Goal: Information Seeking & Learning: Check status

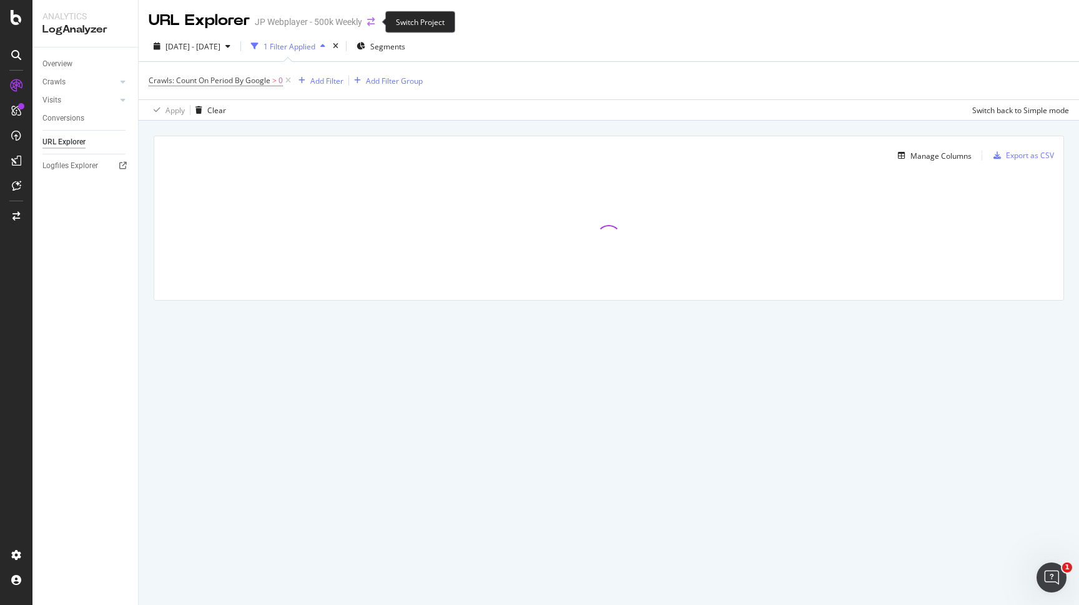
click at [375, 19] on icon "arrow-right-arrow-left" at bounding box center [370, 21] width 7 height 9
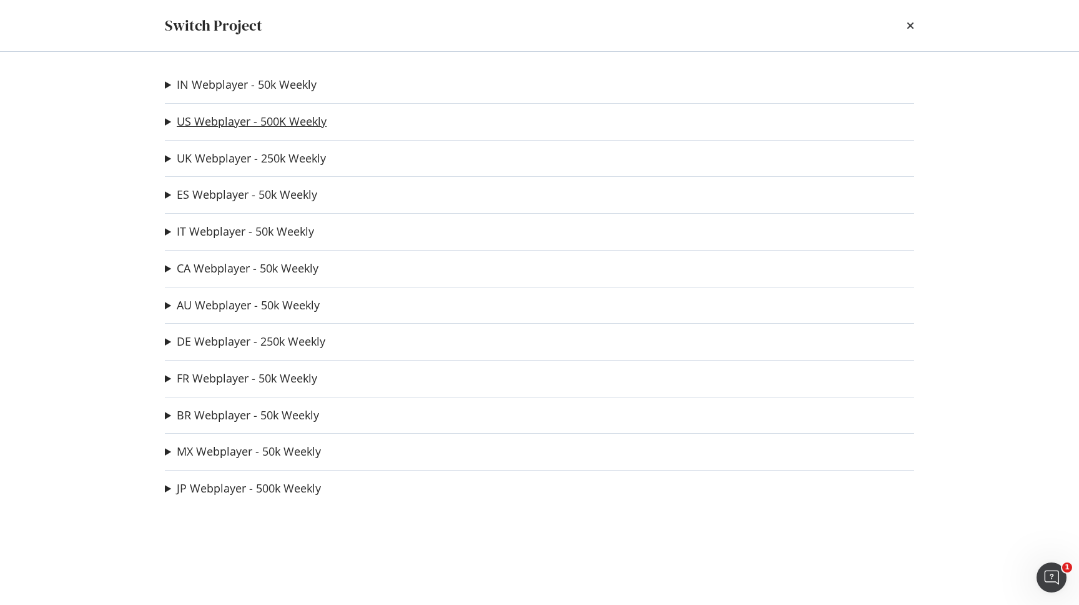
click at [210, 122] on link "US Webplayer - 500K Weekly" at bounding box center [252, 121] width 150 height 13
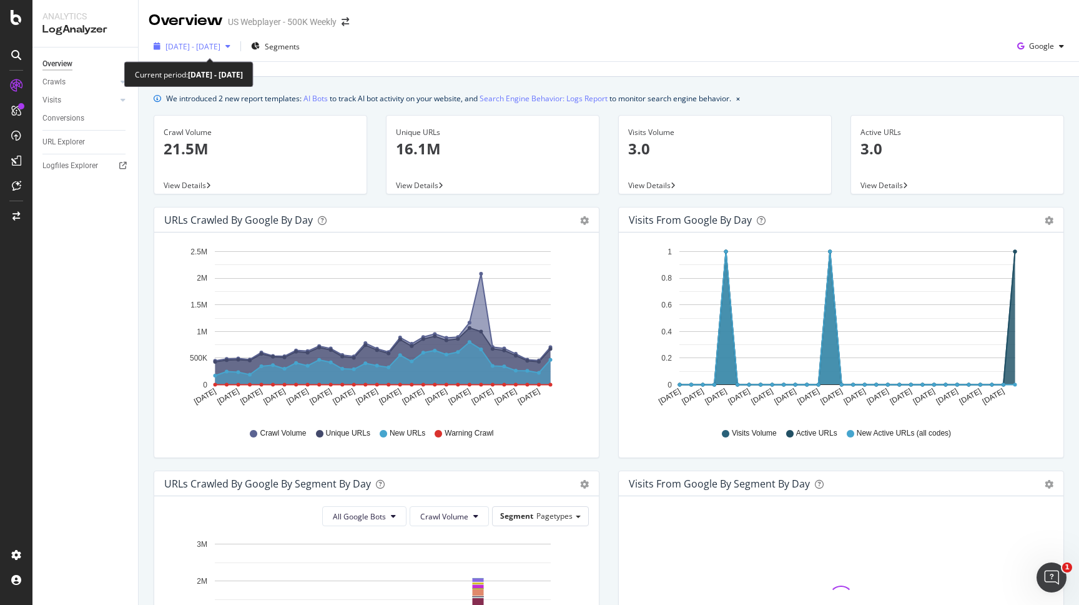
click at [224, 54] on div "[DATE] - [DATE]" at bounding box center [192, 46] width 87 height 19
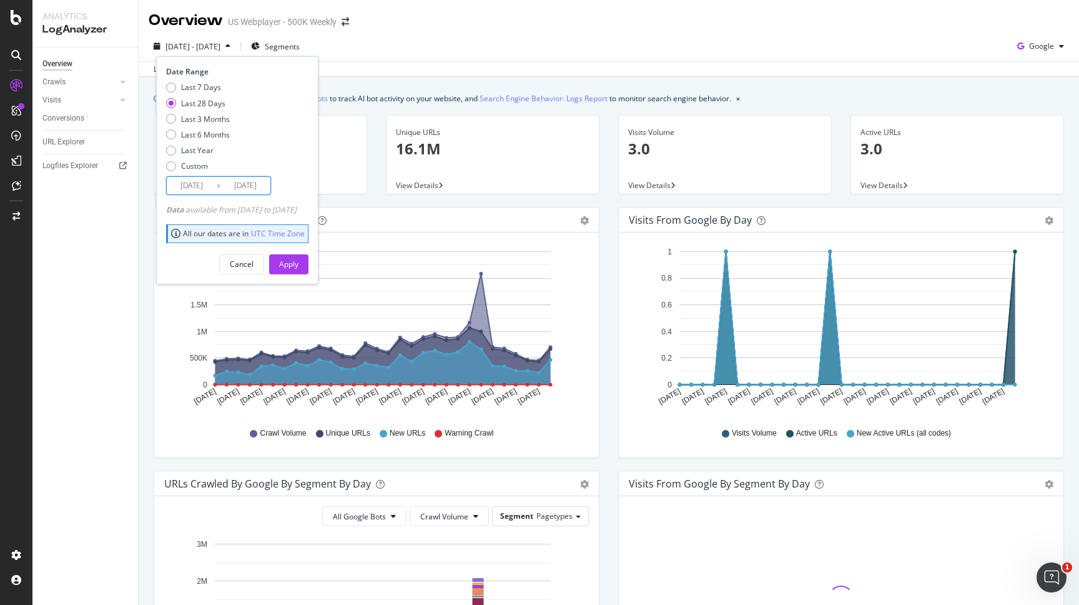
click at [202, 186] on input "[DATE]" at bounding box center [192, 185] width 50 height 17
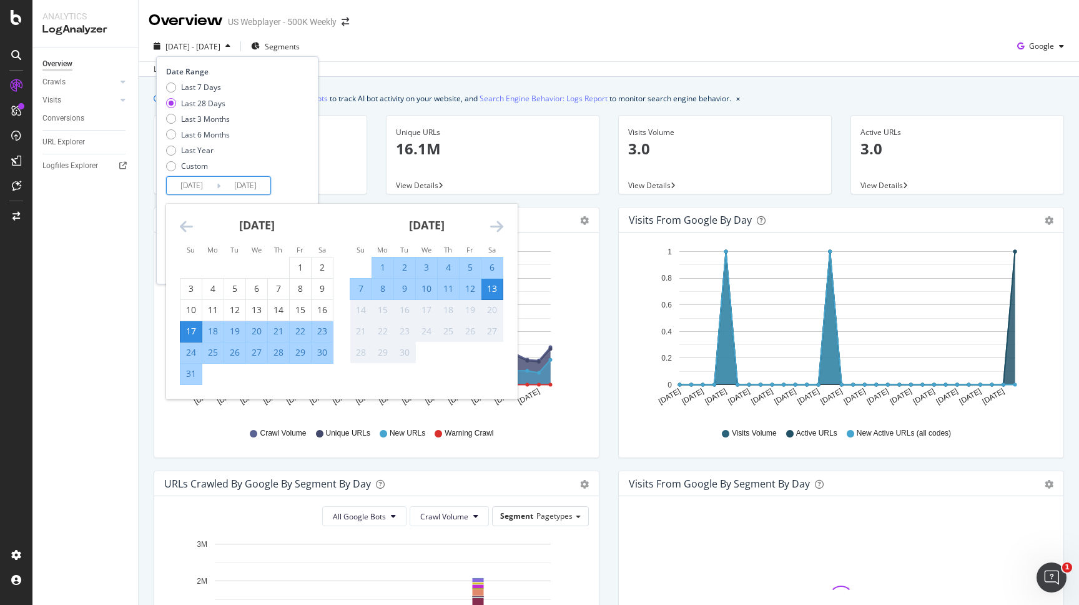
click at [191, 227] on icon "Move backward to switch to the previous month." at bounding box center [186, 226] width 13 height 15
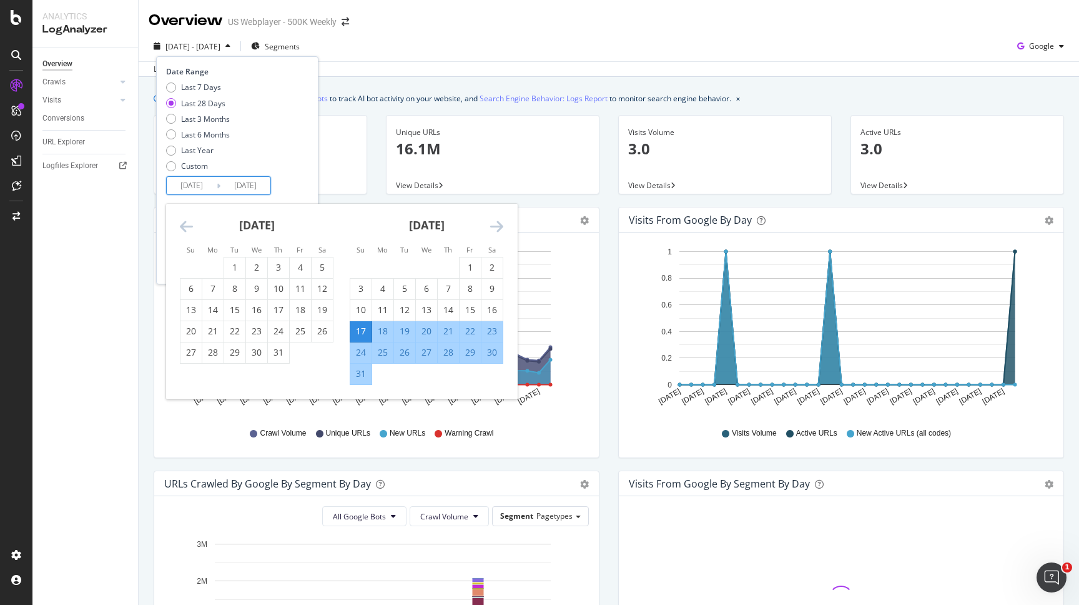
click at [191, 227] on icon "Move backward to switch to the previous month." at bounding box center [186, 226] width 13 height 15
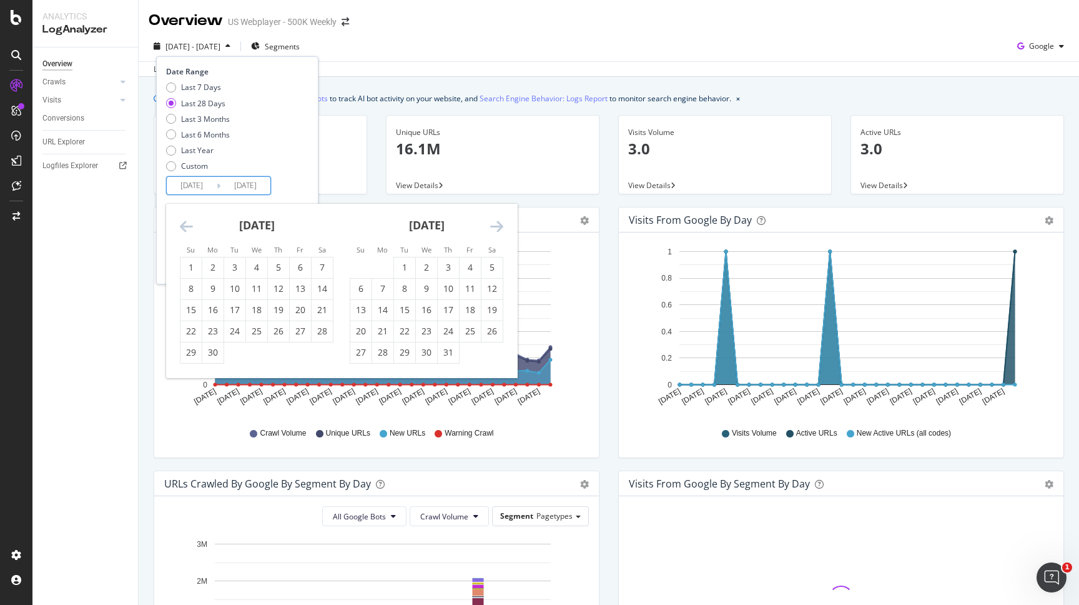
click at [191, 227] on icon "Move backward to switch to the previous month." at bounding box center [186, 226] width 13 height 15
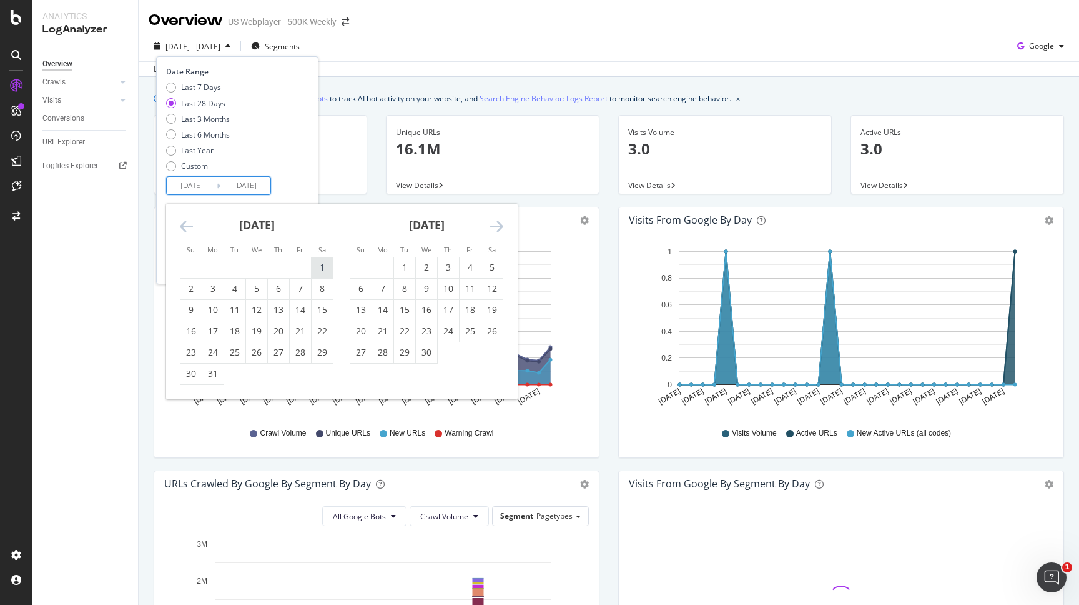
click at [319, 261] on div "1" at bounding box center [322, 267] width 21 height 21
type input "[DATE]"
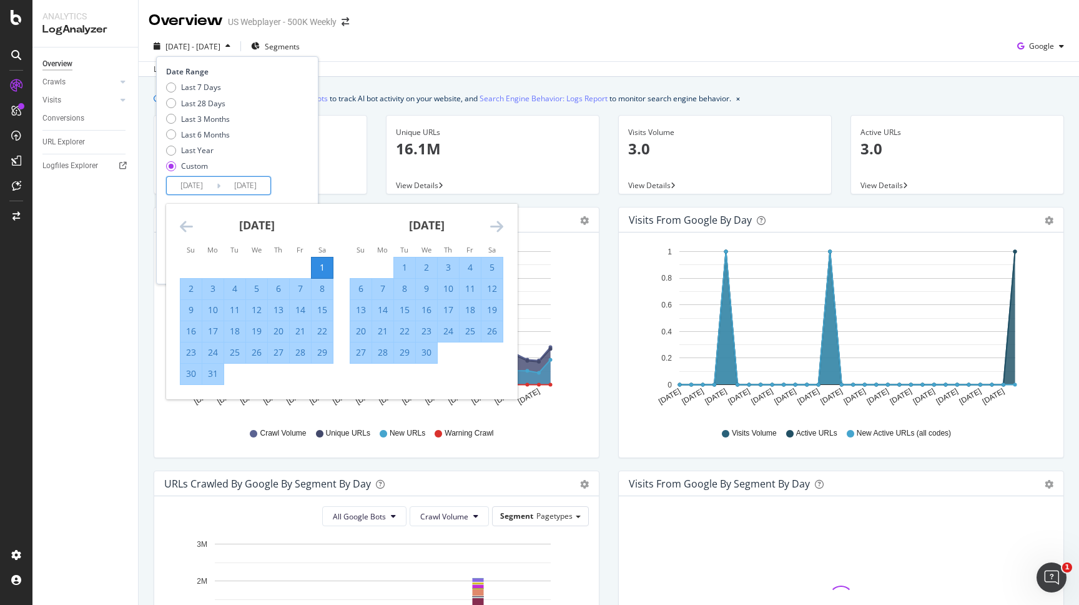
click at [218, 378] on div "31" at bounding box center [212, 373] width 21 height 12
type input "[DATE]"
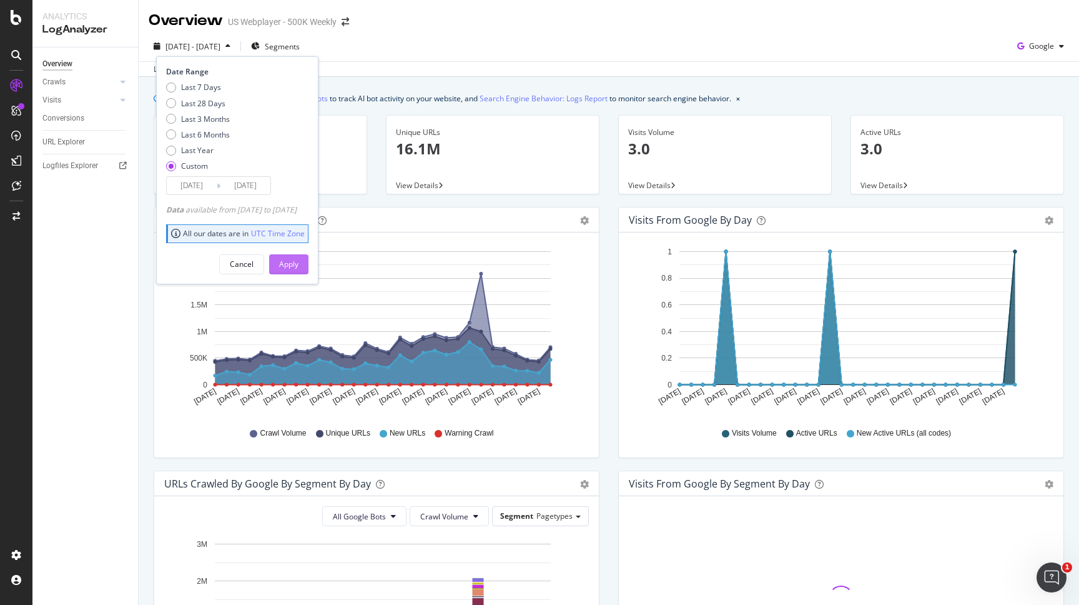
click at [299, 262] on div "Apply" at bounding box center [288, 264] width 19 height 11
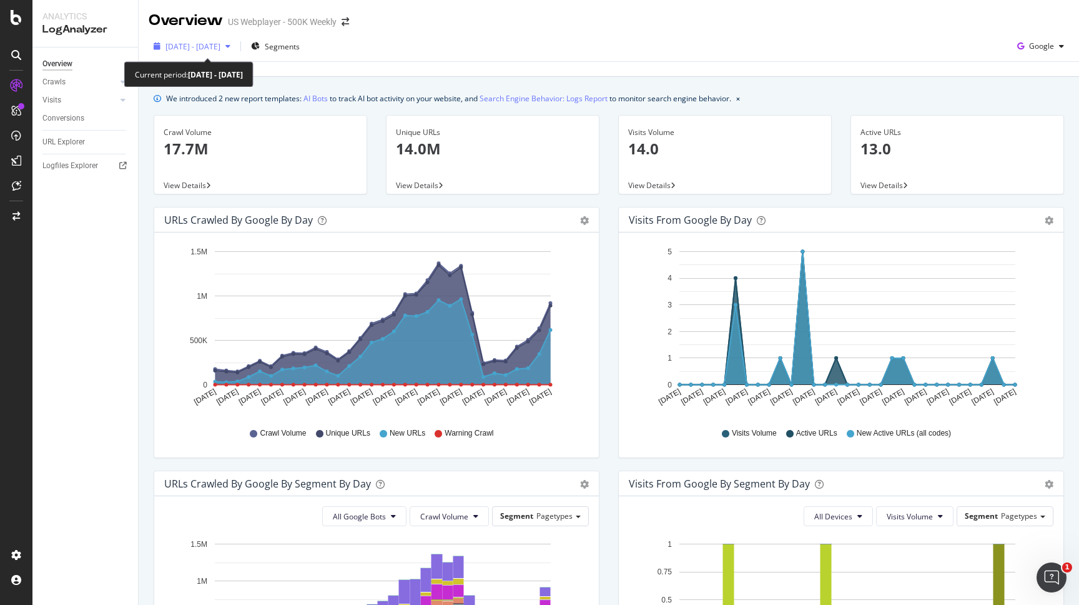
click at [221, 46] on span "[DATE] - [DATE]" at bounding box center [193, 46] width 55 height 11
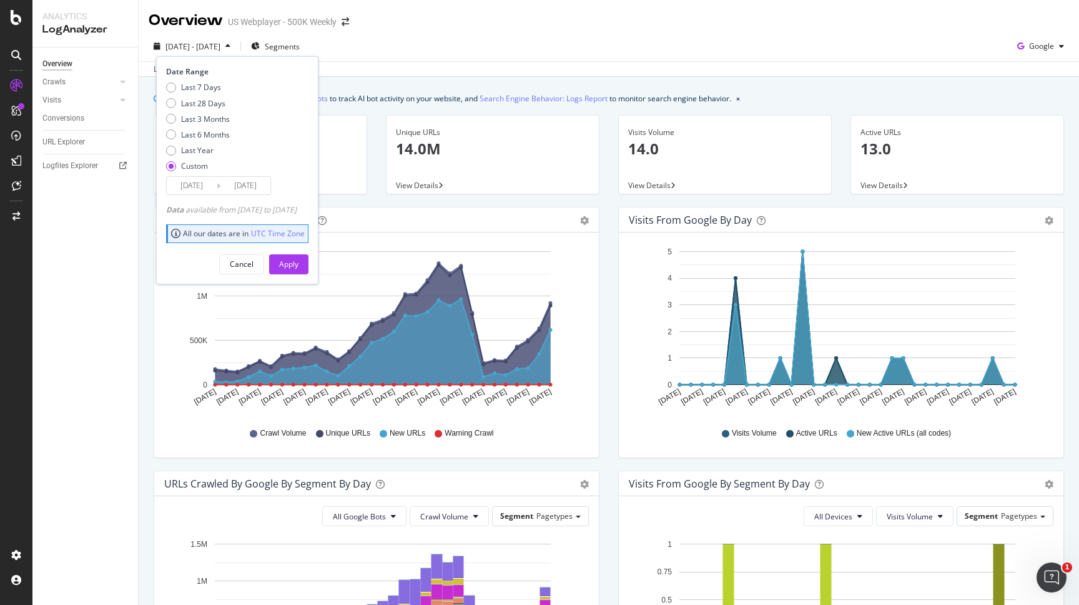
click at [204, 184] on input "[DATE]" at bounding box center [192, 185] width 50 height 17
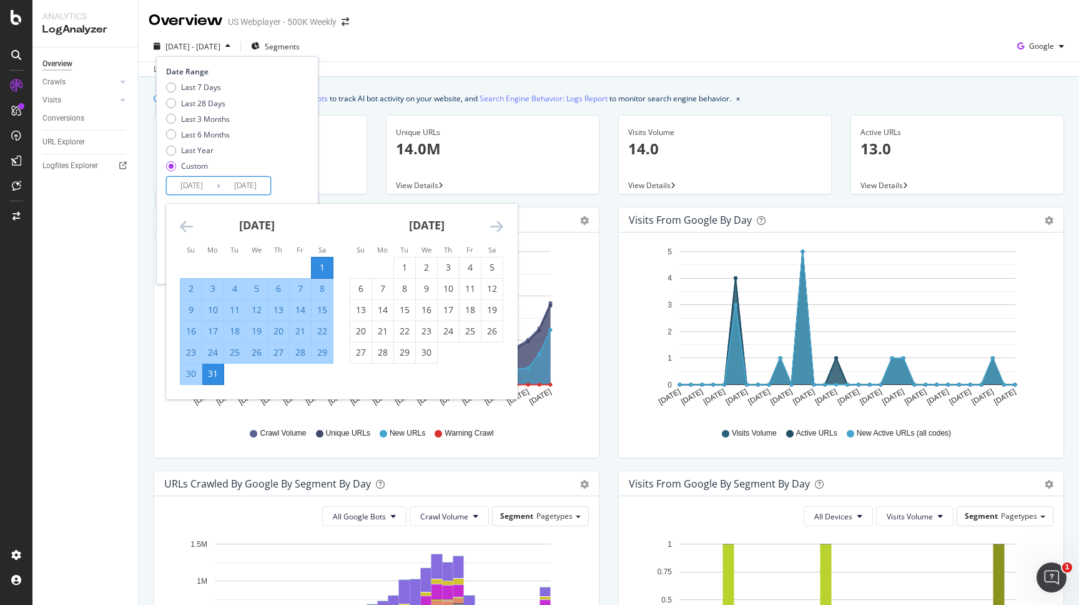
click at [192, 225] on icon "Move backward to switch to the previous month." at bounding box center [186, 226] width 13 height 15
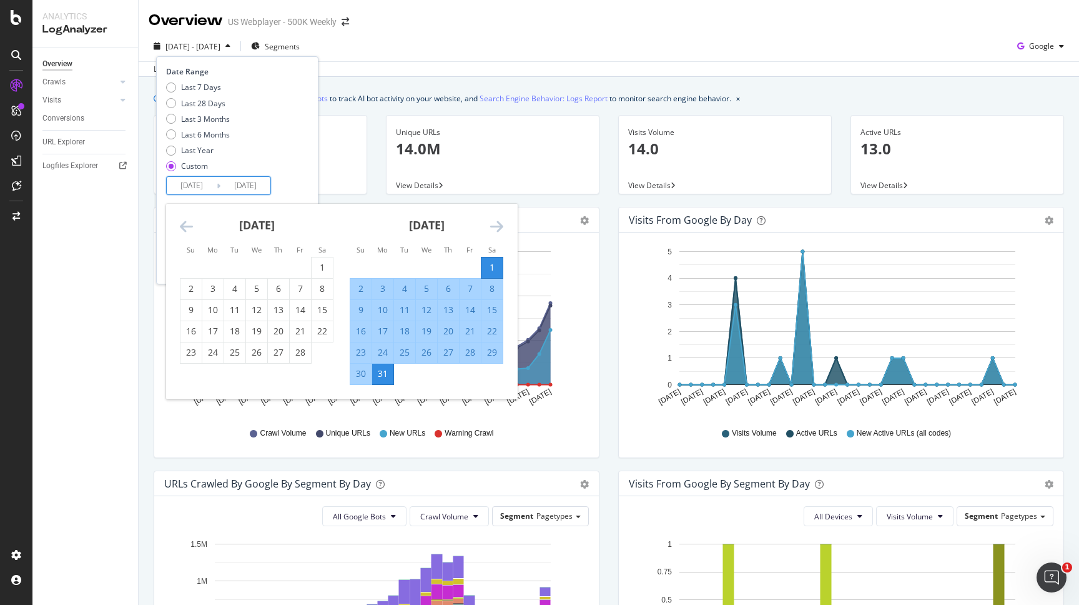
click at [192, 225] on icon "Move backward to switch to the previous month." at bounding box center [186, 226] width 13 height 15
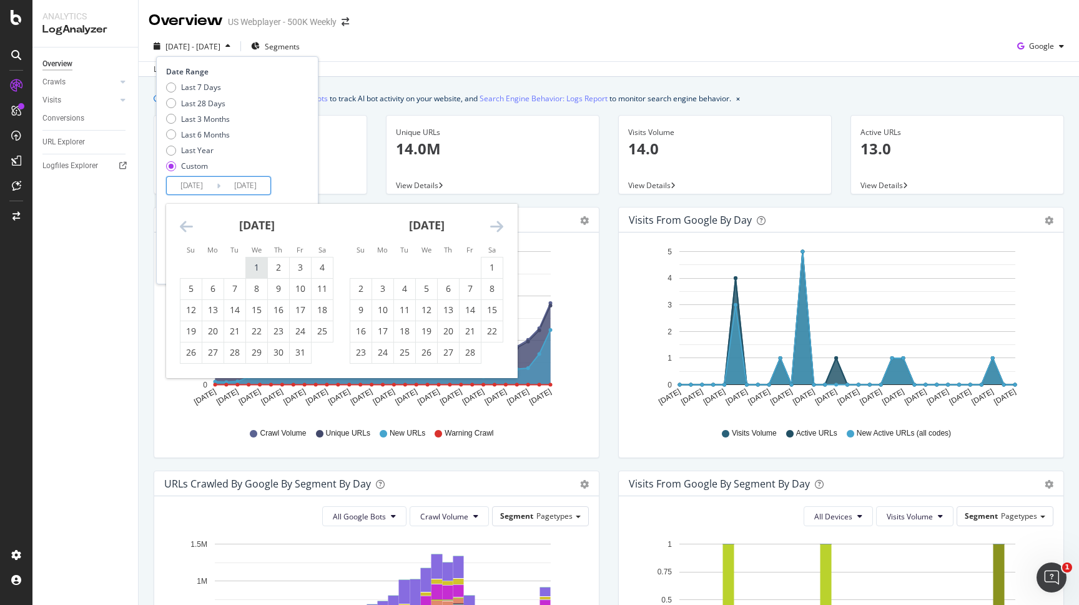
click at [261, 264] on div "1" at bounding box center [256, 267] width 21 height 12
type input "[DATE]"
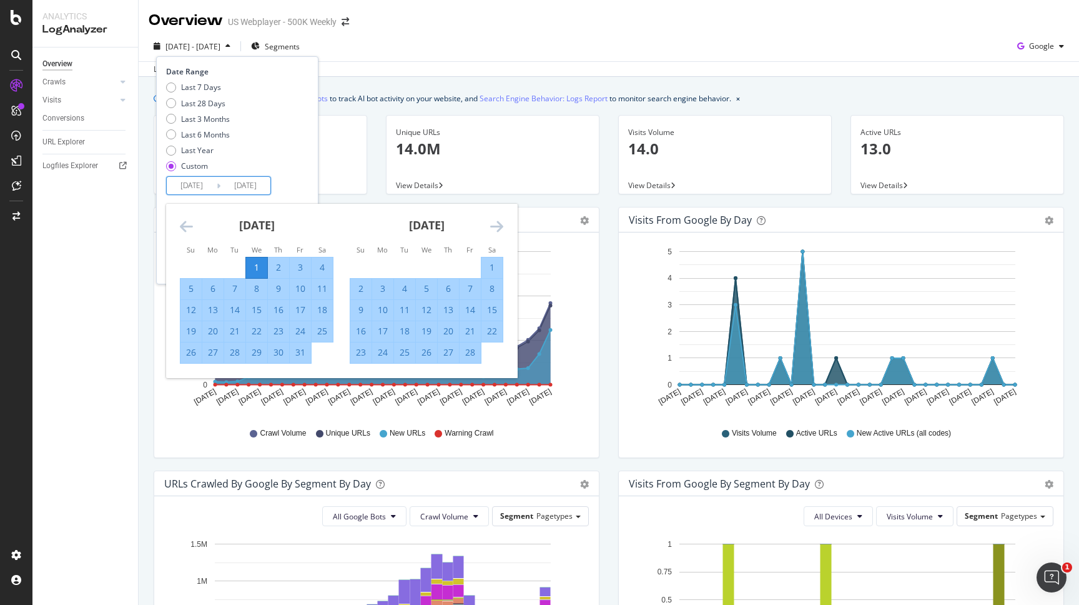
click at [295, 157] on div "Last 7 Days Last 28 Days Last 3 Months Last 6 Months Last Year Custom" at bounding box center [235, 129] width 139 height 94
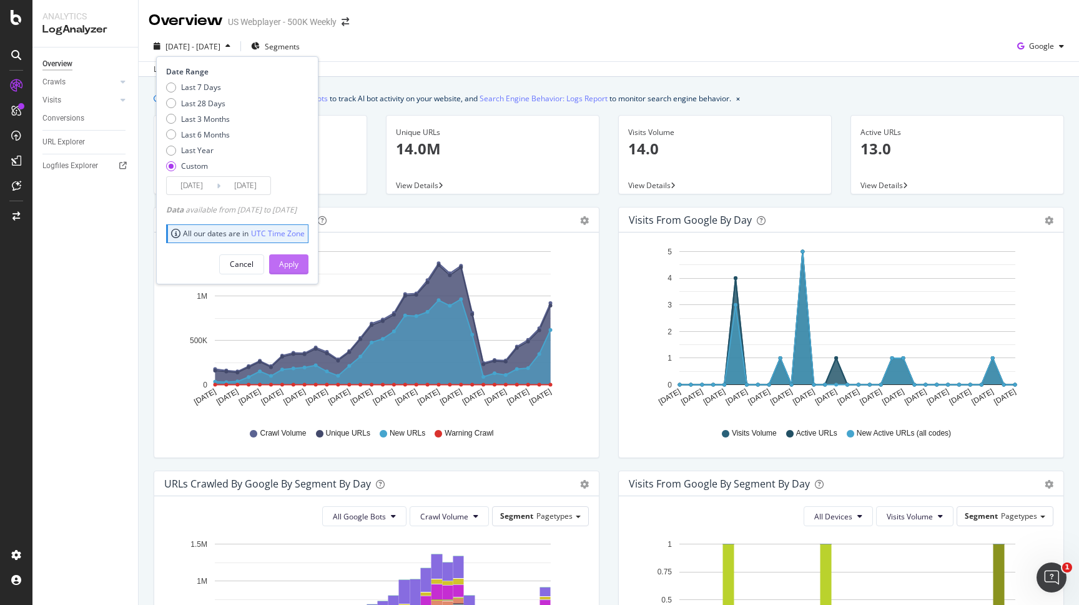
click at [299, 261] on div "Apply" at bounding box center [288, 264] width 19 height 11
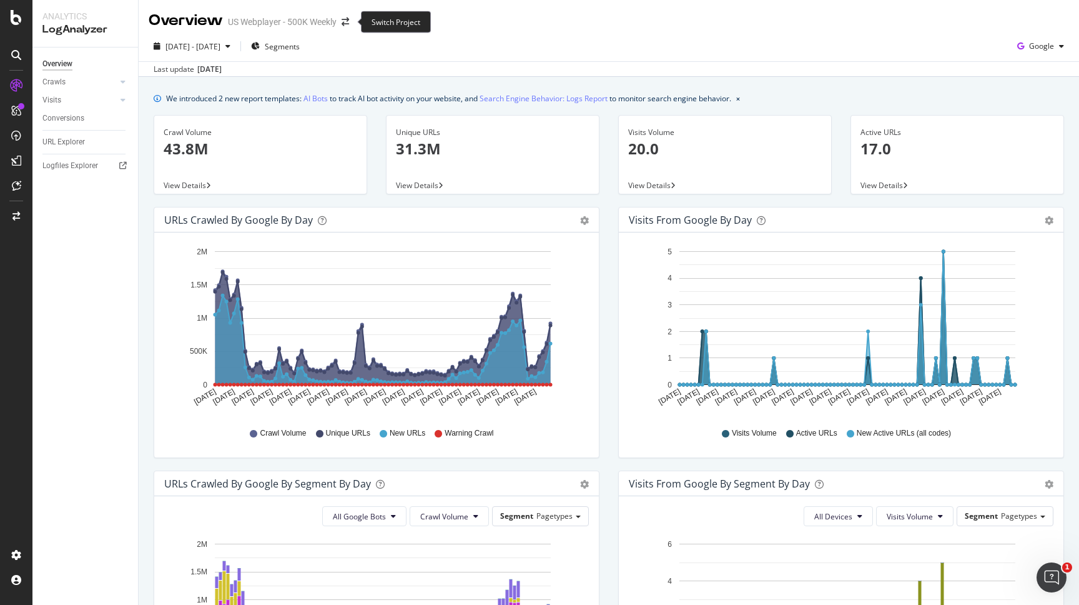
click at [342, 24] on span at bounding box center [345, 21] width 17 height 9
click at [345, 24] on icon "arrow-right-arrow-left" at bounding box center [345, 21] width 7 height 9
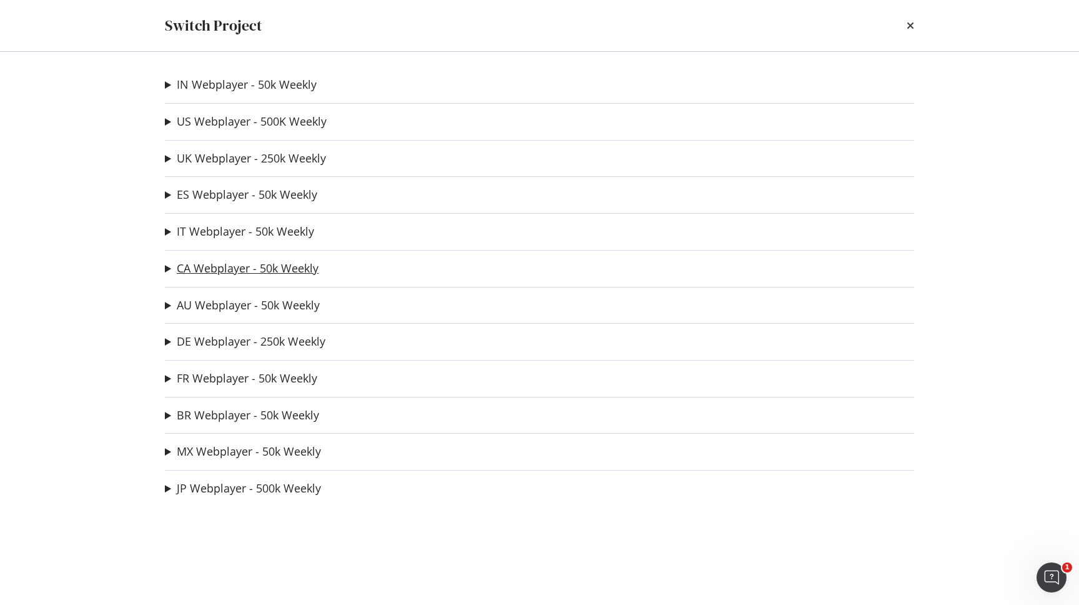
click at [255, 269] on link "CA Webplayer - 50k Weekly" at bounding box center [248, 268] width 142 height 13
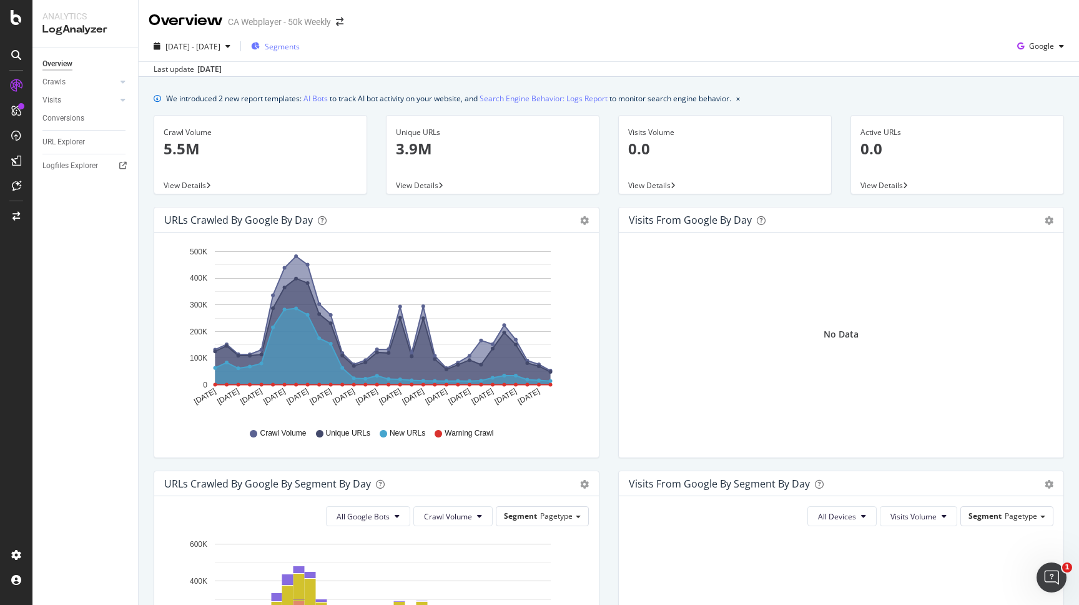
click at [300, 46] on span "Segments" at bounding box center [282, 46] width 35 height 11
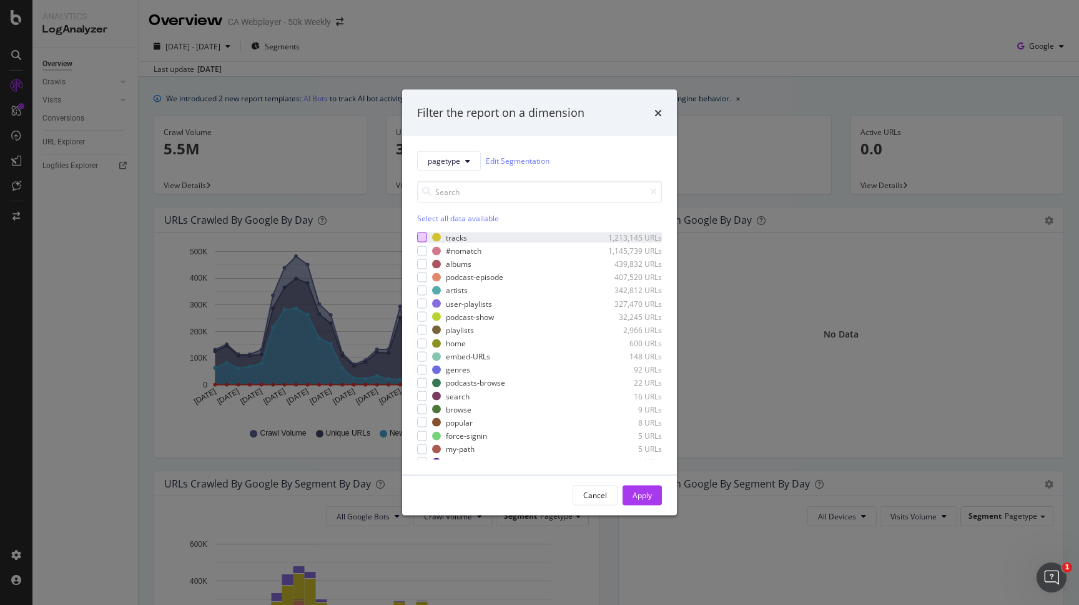
click at [422, 237] on div "modal" at bounding box center [422, 237] width 10 height 10
click at [654, 490] on button "Apply" at bounding box center [642, 495] width 39 height 20
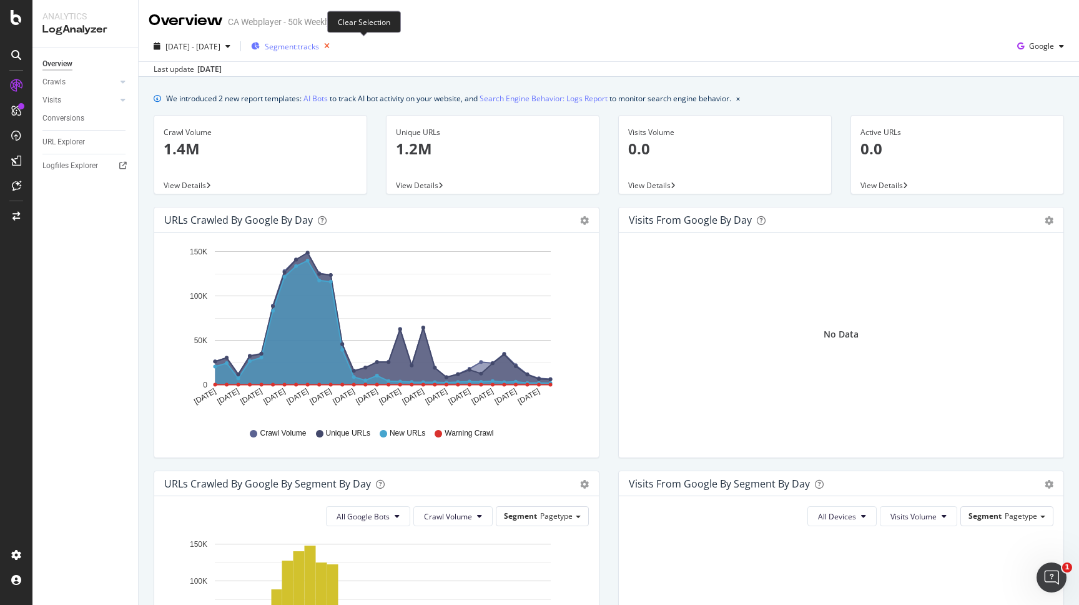
click at [335, 46] on icon "button" at bounding box center [327, 45] width 16 height 17
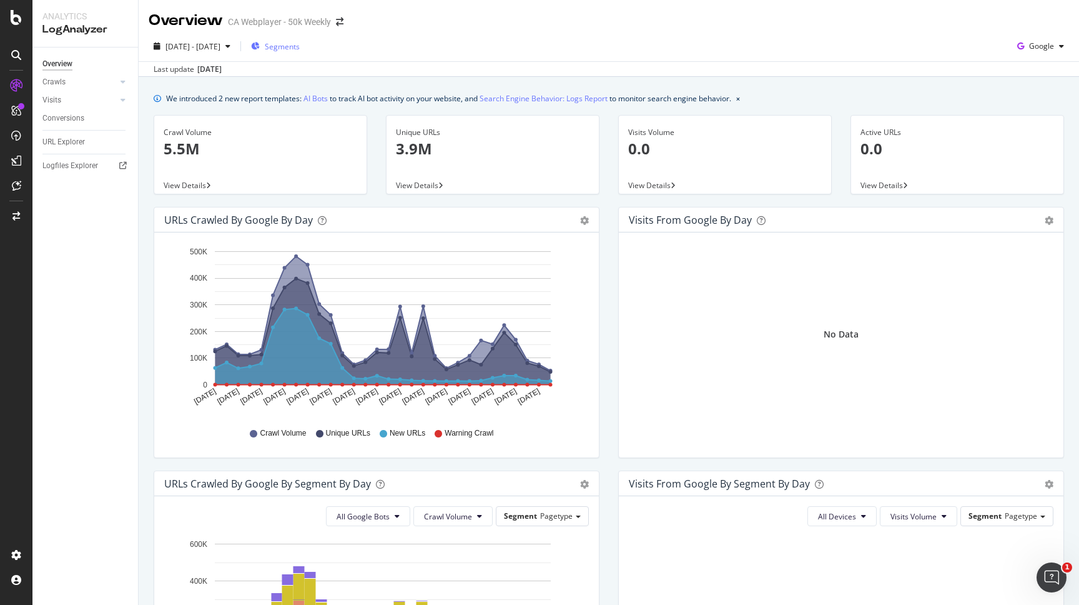
click at [300, 49] on span "Segments" at bounding box center [282, 46] width 35 height 11
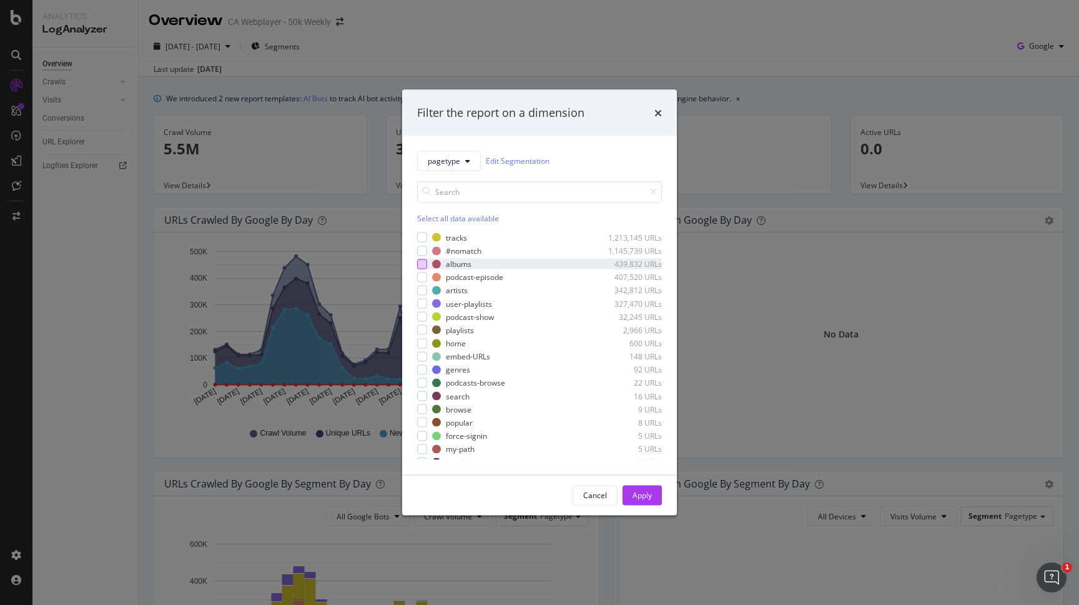
click at [420, 267] on div "modal" at bounding box center [422, 264] width 10 height 10
click at [640, 493] on div "Apply" at bounding box center [642, 495] width 19 height 11
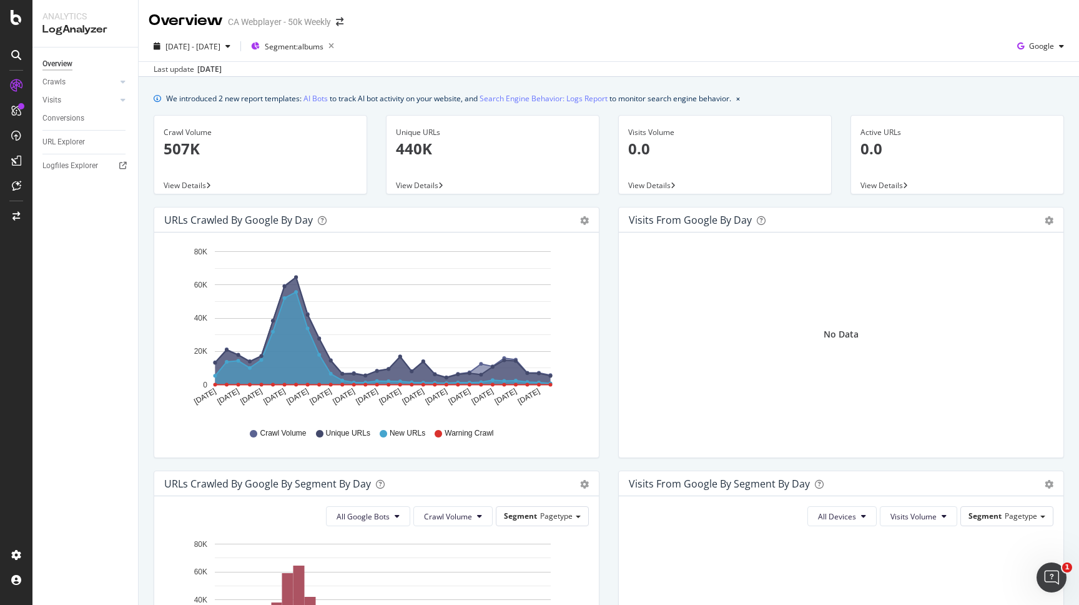
click at [512, 384] on g "A chart." at bounding box center [383, 318] width 336 height 134
click at [339, 46] on icon "button" at bounding box center [332, 45] width 16 height 17
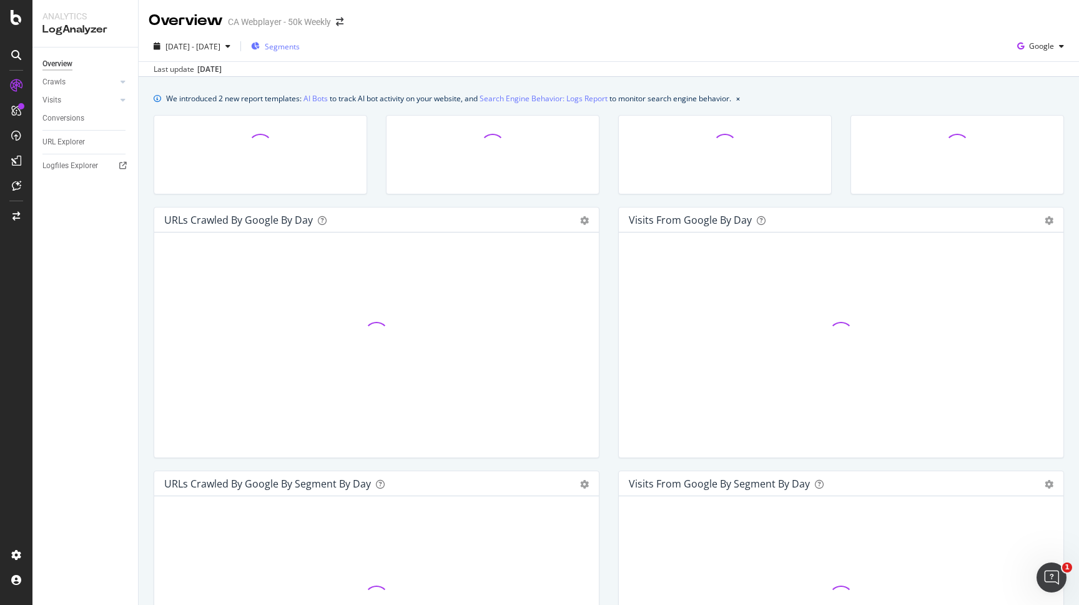
click at [300, 46] on span "Segments" at bounding box center [282, 46] width 35 height 11
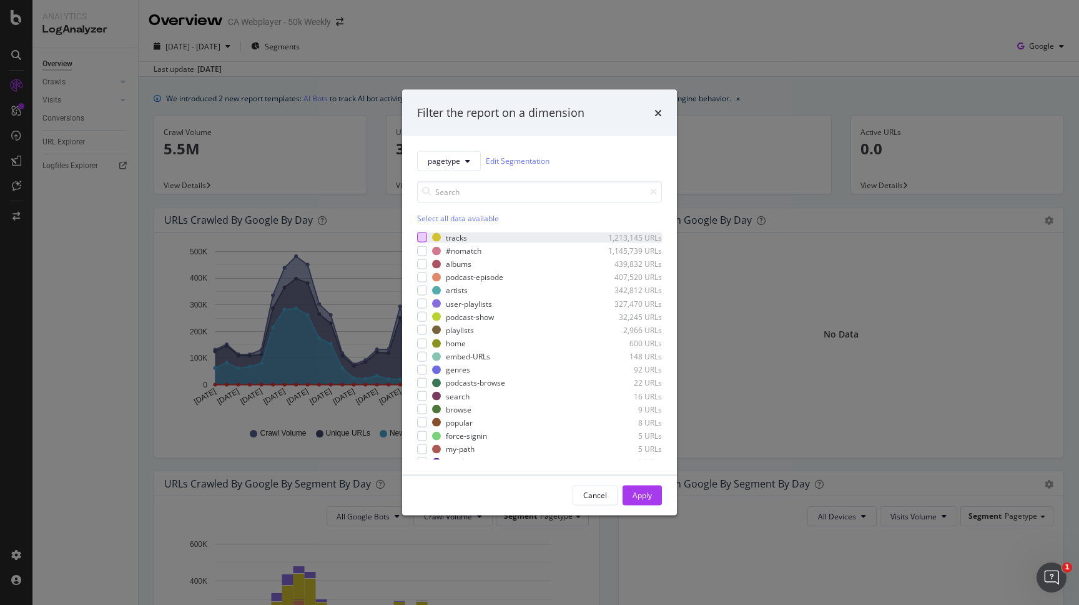
click at [422, 240] on div "modal" at bounding box center [422, 237] width 10 height 10
click at [628, 497] on button "Apply" at bounding box center [642, 495] width 39 height 20
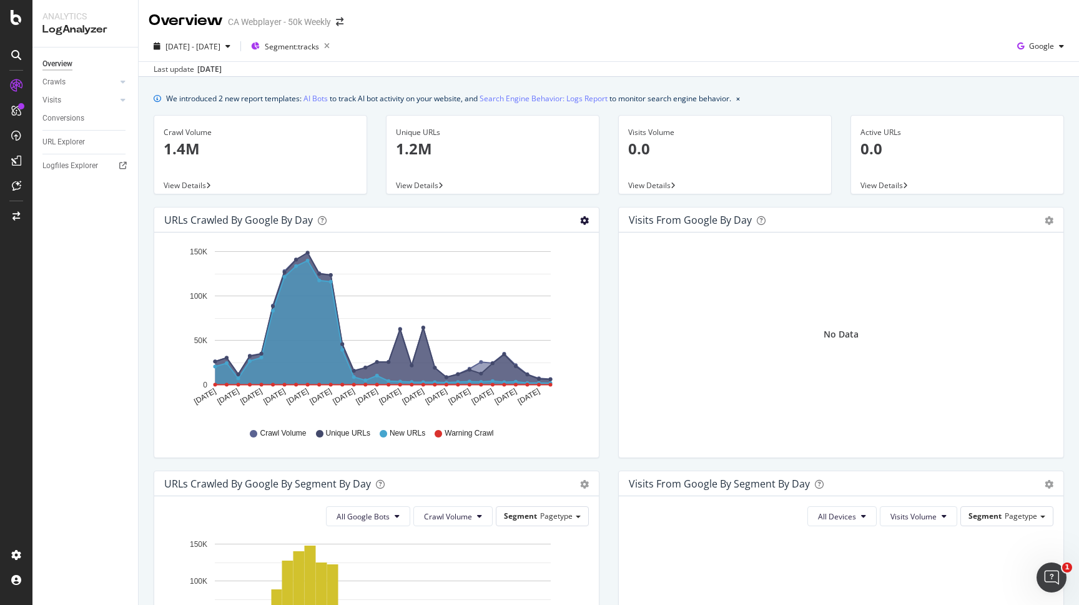
click at [580, 218] on icon "gear" at bounding box center [584, 220] width 9 height 9
click at [557, 262] on span "Table" at bounding box center [548, 271] width 99 height 19
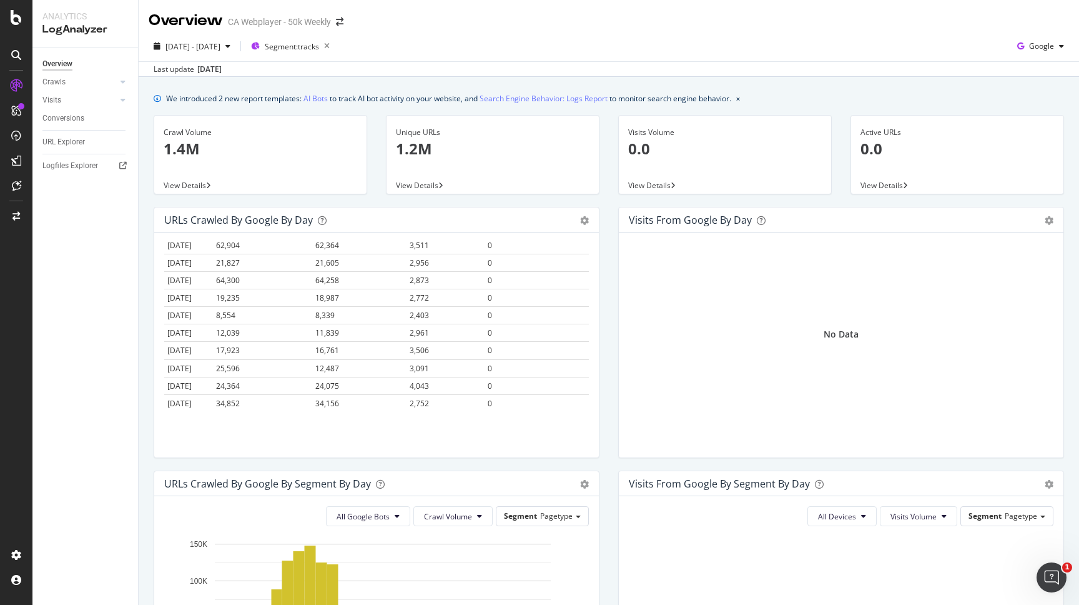
scroll to position [389, 0]
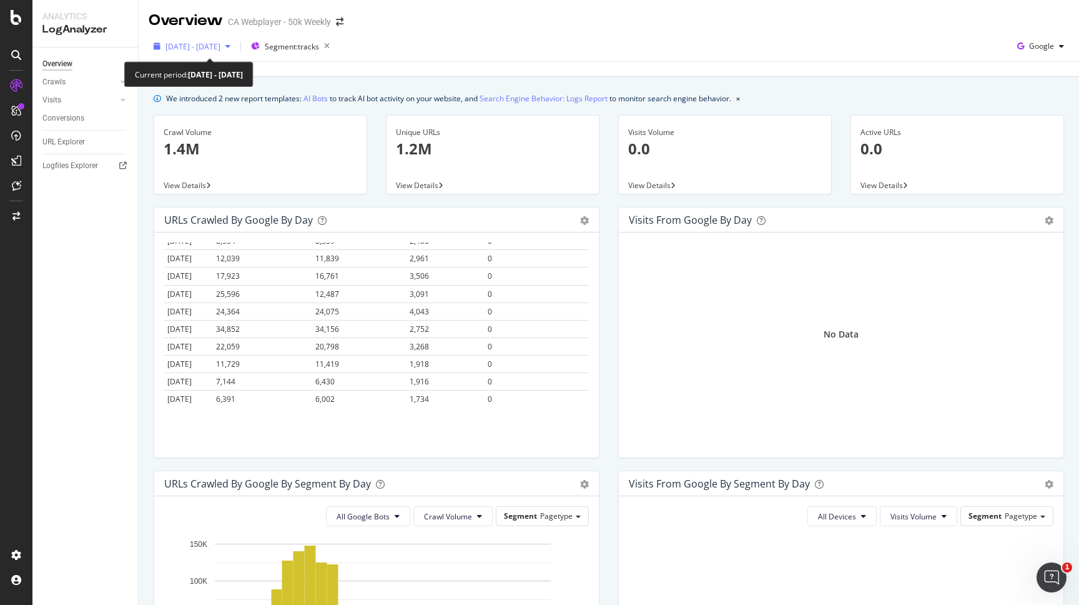
click at [221, 49] on span "[DATE] - [DATE]" at bounding box center [193, 46] width 55 height 11
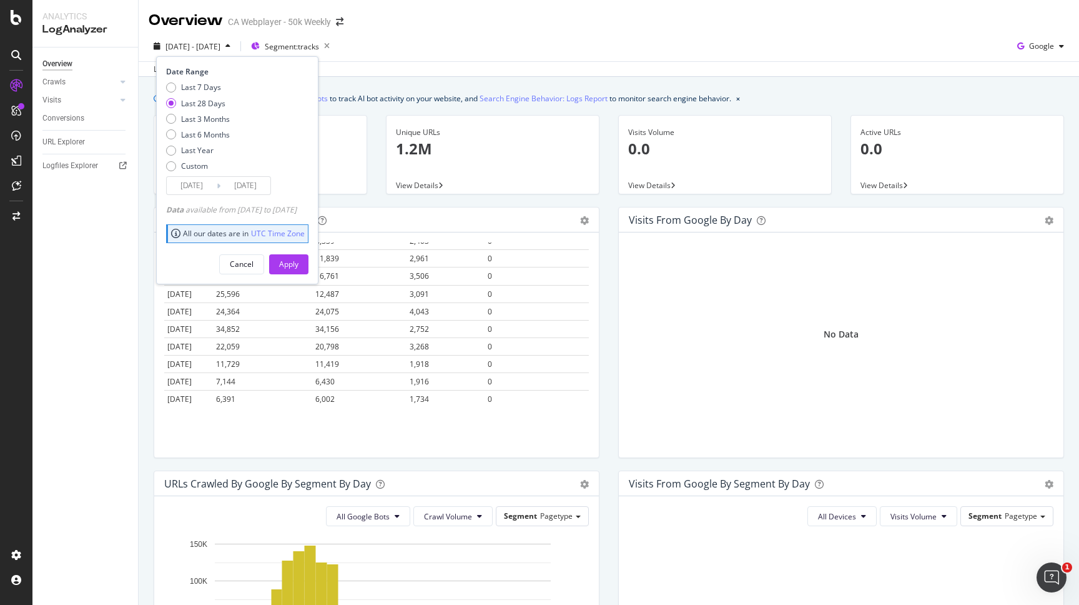
click at [206, 191] on input "[DATE]" at bounding box center [192, 185] width 50 height 17
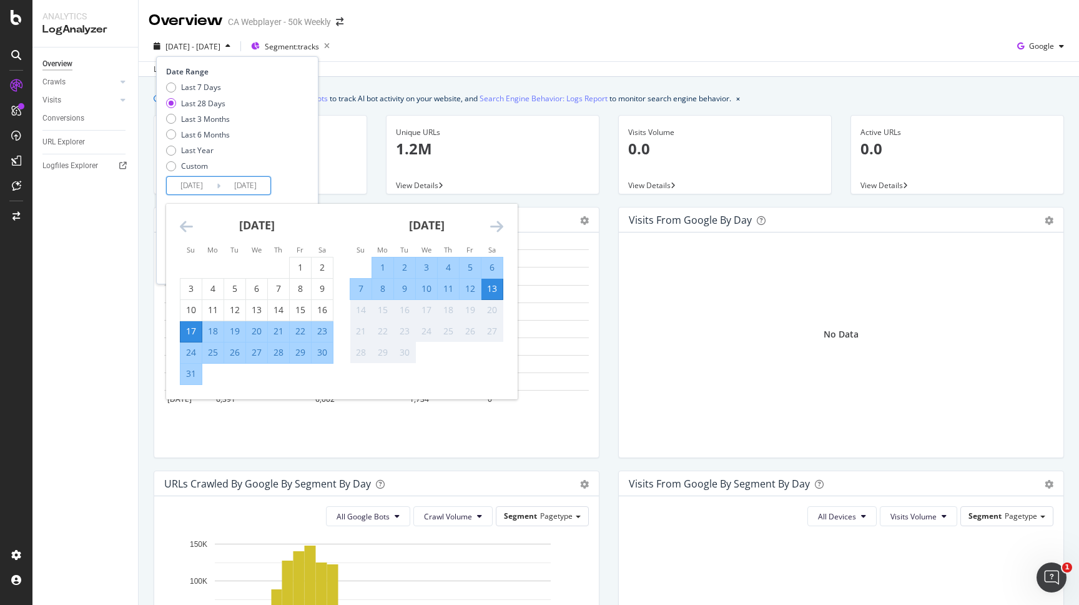
click at [217, 350] on div "25" at bounding box center [212, 352] width 21 height 12
click at [206, 185] on input "[DATE]" at bounding box center [192, 185] width 50 height 17
click at [231, 357] on div "26" at bounding box center [234, 352] width 21 height 12
type input "[DATE]"
click at [305, 185] on div "Date Range Last 7 Days Last 28 Days Last 3 Months Last 6 Months Last Year Custo…" at bounding box center [235, 130] width 139 height 129
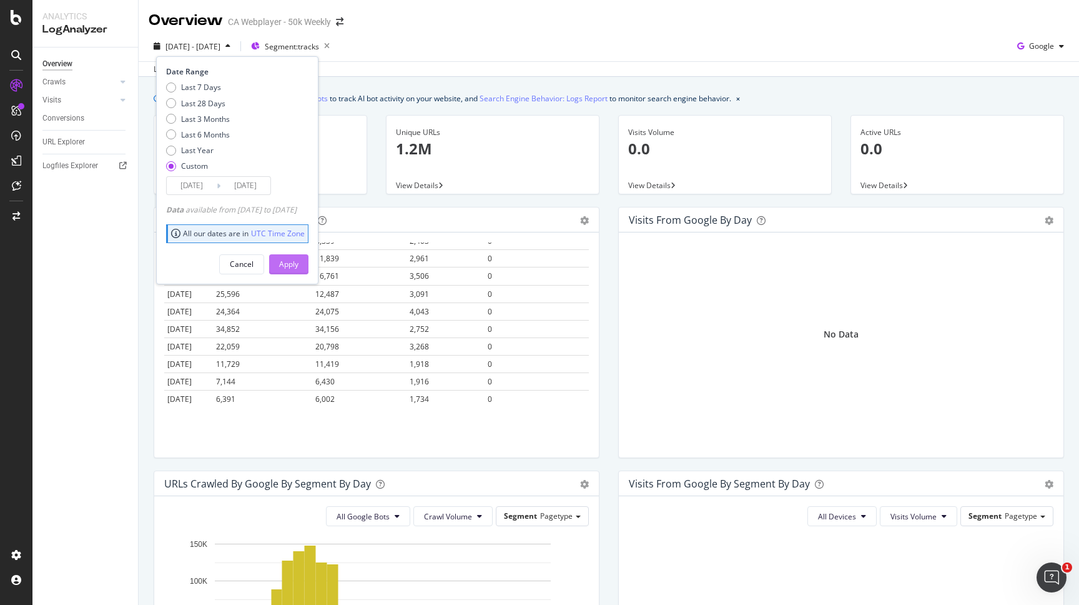
click at [299, 262] on div "Apply" at bounding box center [288, 264] width 19 height 11
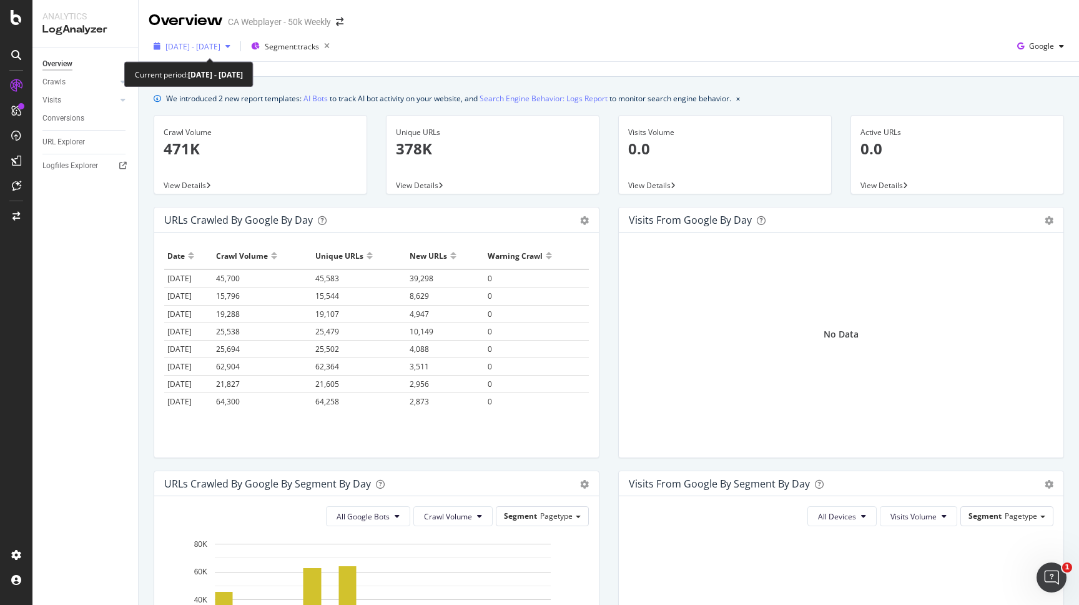
click at [221, 50] on span "[DATE] - [DATE]" at bounding box center [193, 46] width 55 height 11
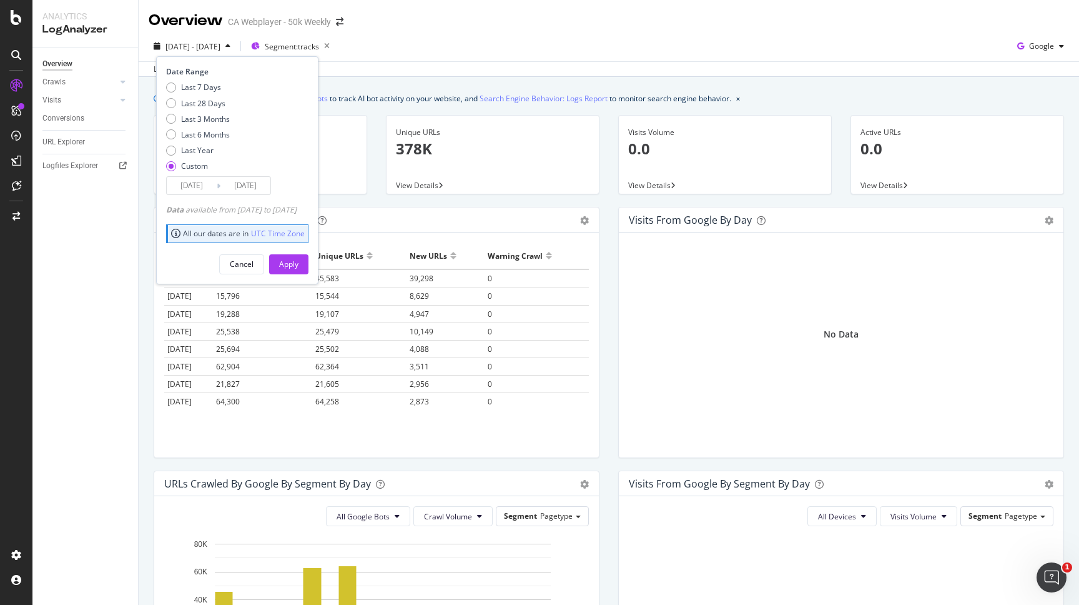
click at [206, 189] on input "[DATE]" at bounding box center [192, 185] width 50 height 17
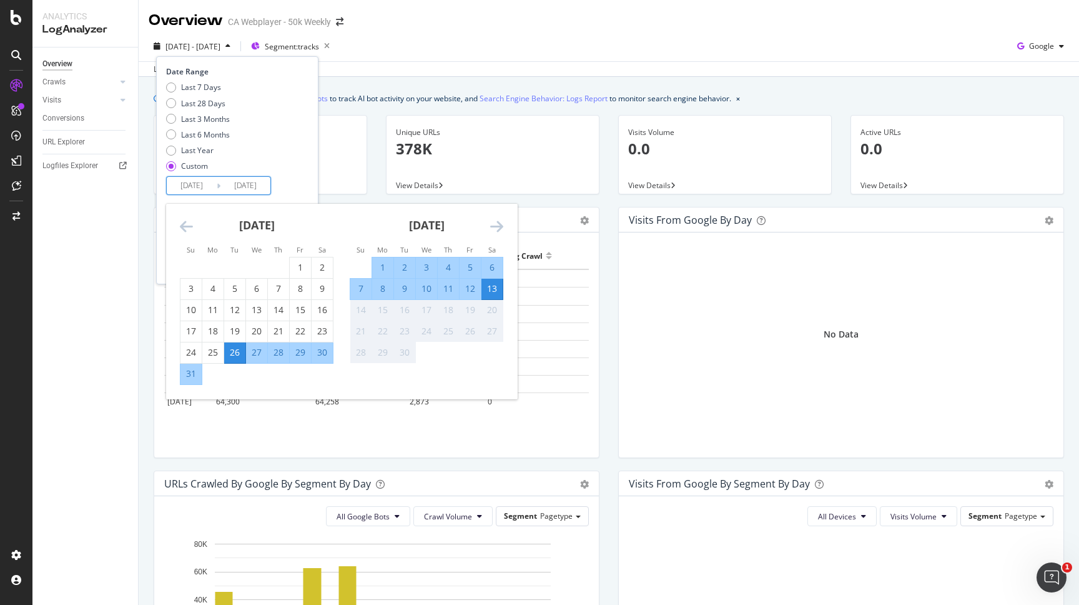
click at [249, 185] on input "[DATE]" at bounding box center [246, 185] width 50 height 17
click at [216, 351] on div "25" at bounding box center [212, 352] width 21 height 12
type input "[DATE]"
click at [203, 182] on input "[DATE]" at bounding box center [192, 185] width 50 height 17
click at [248, 182] on input "[DATE]" at bounding box center [246, 185] width 50 height 17
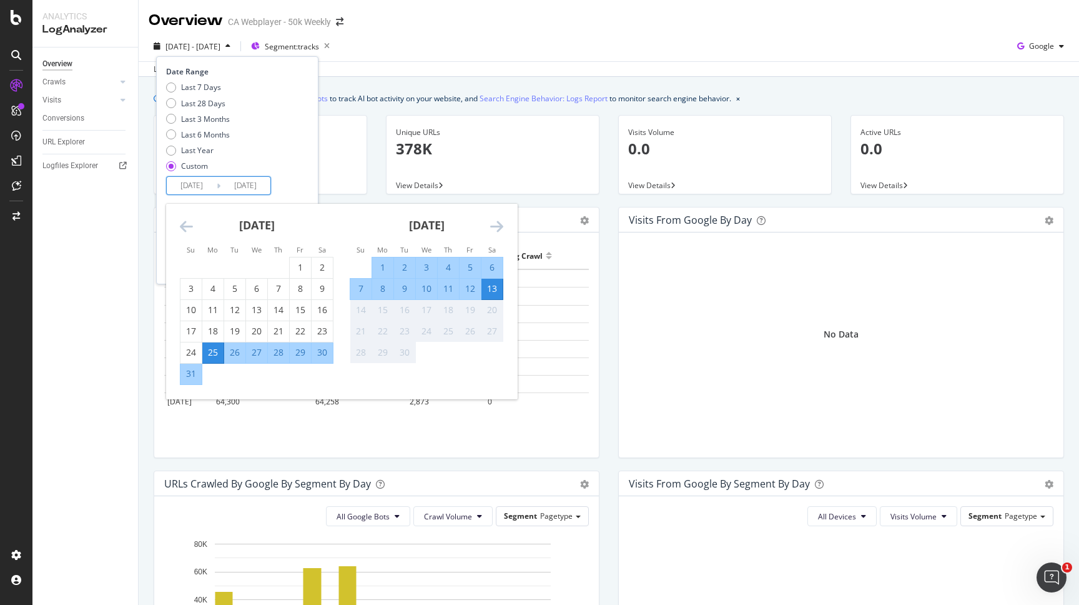
click at [214, 350] on div "25" at bounding box center [212, 352] width 21 height 12
type input "[DATE]"
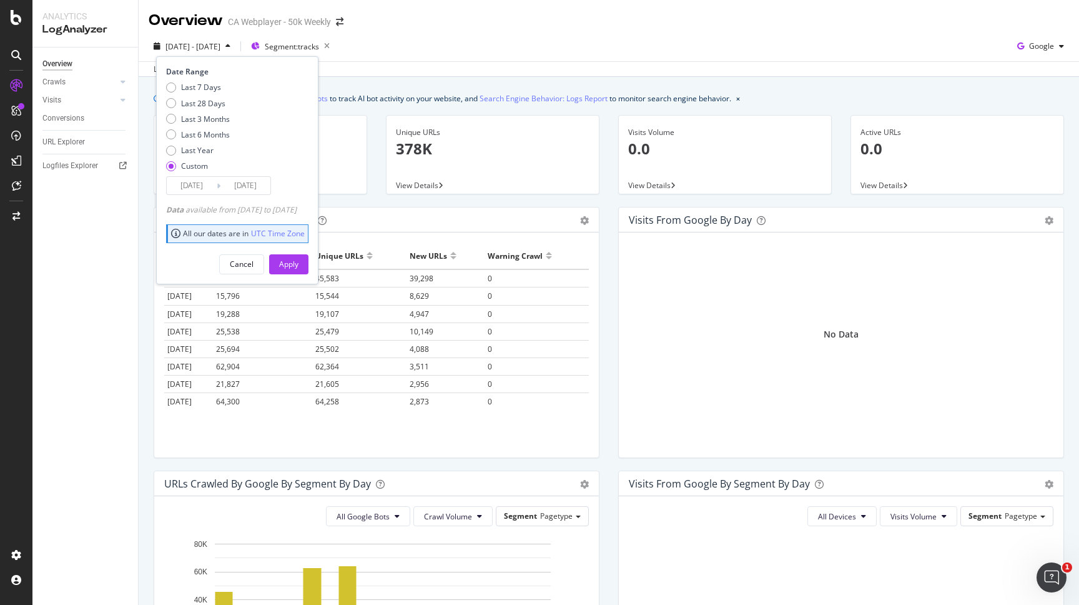
click at [202, 182] on input "[DATE]" at bounding box center [192, 185] width 50 height 17
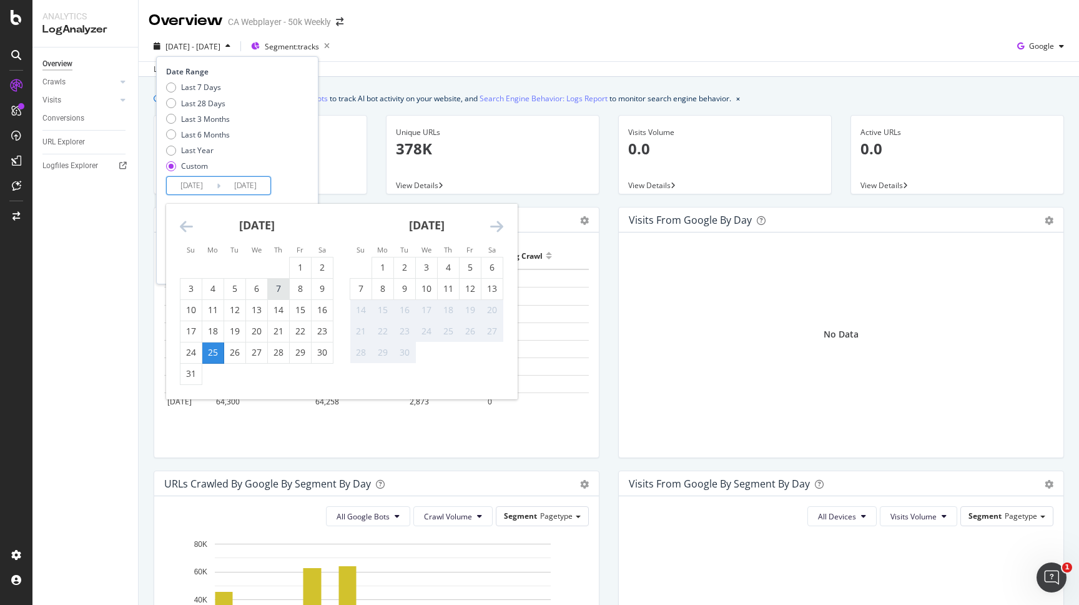
click at [276, 288] on div "7" at bounding box center [278, 288] width 21 height 12
type input "[DATE]"
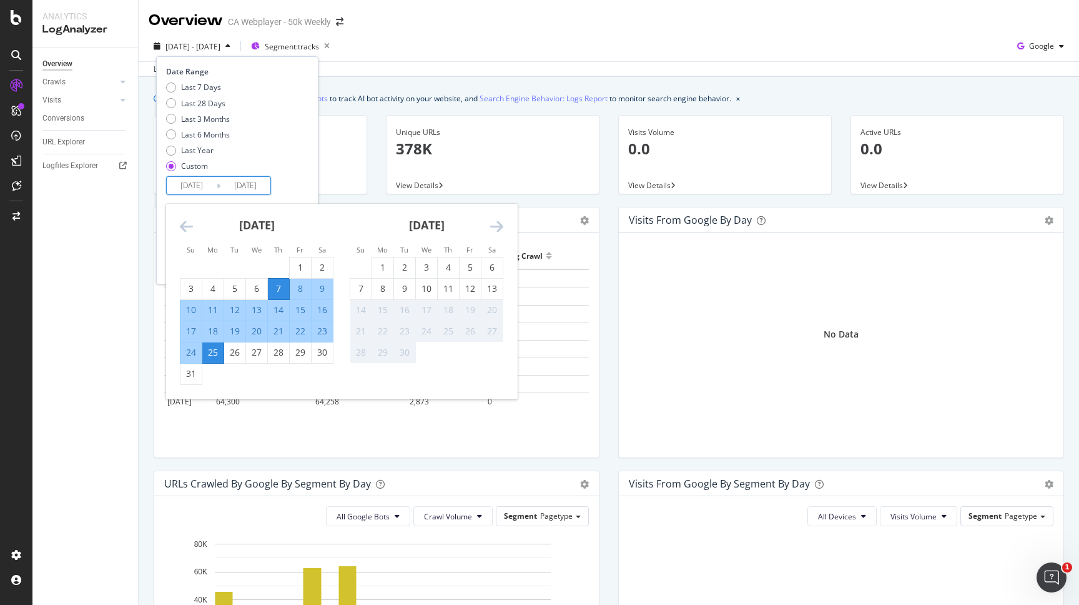
click at [305, 161] on div "Last 7 Days Last 28 Days Last 3 Months Last 6 Months Last Year Custom" at bounding box center [235, 129] width 139 height 94
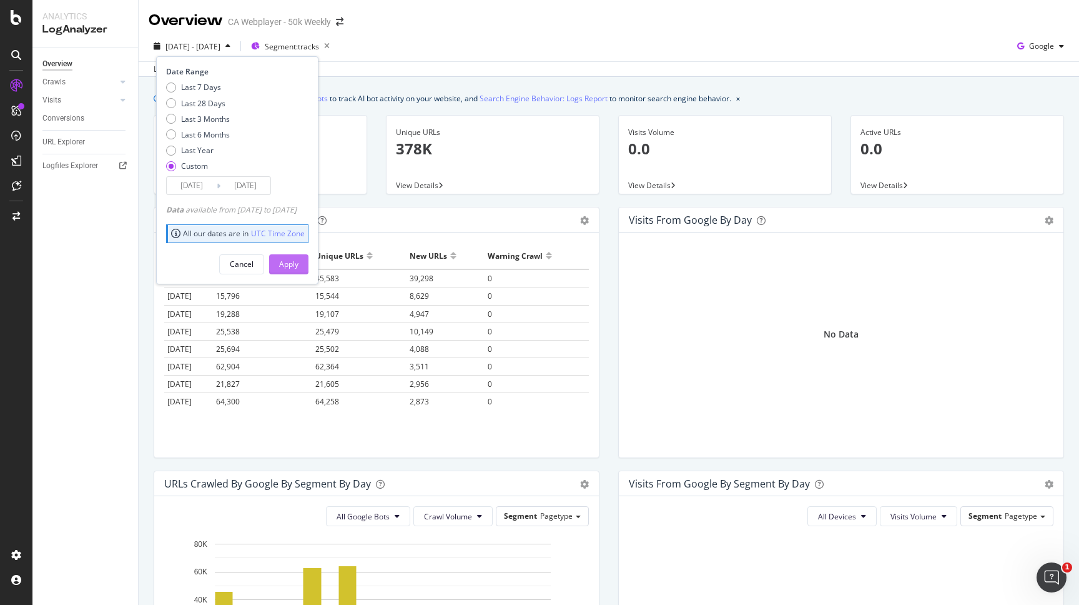
click at [299, 260] on div "Apply" at bounding box center [288, 264] width 19 height 11
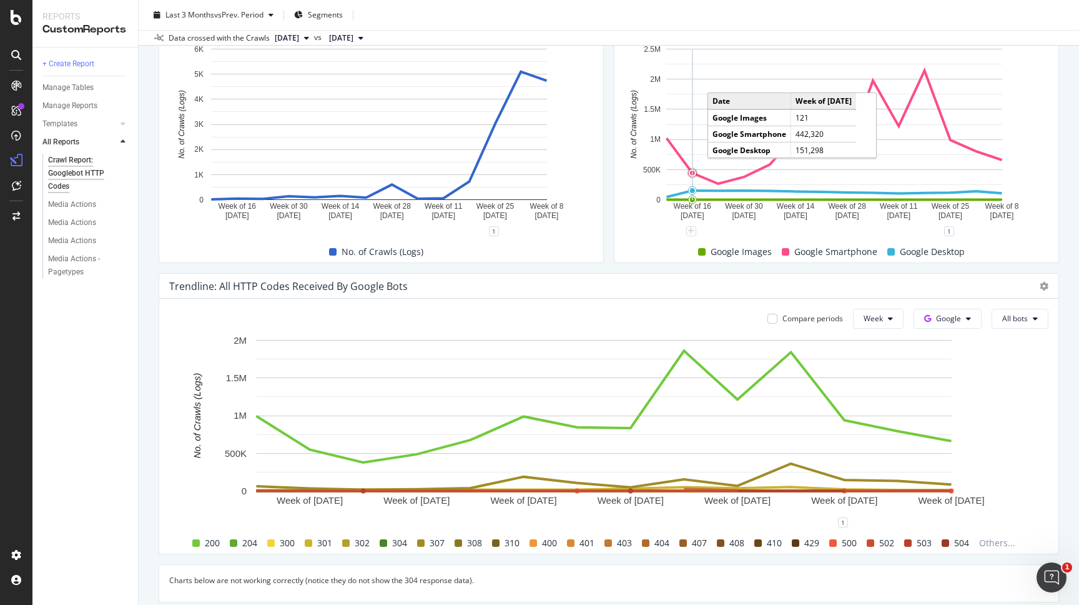
scroll to position [161, 0]
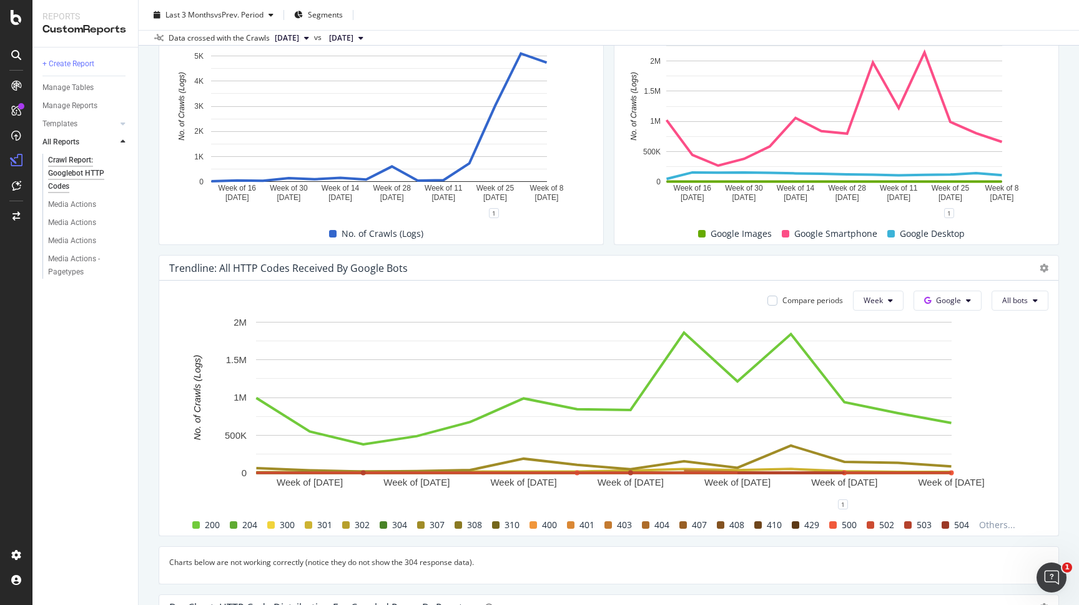
click at [384, 522] on div "304" at bounding box center [393, 524] width 37 height 15
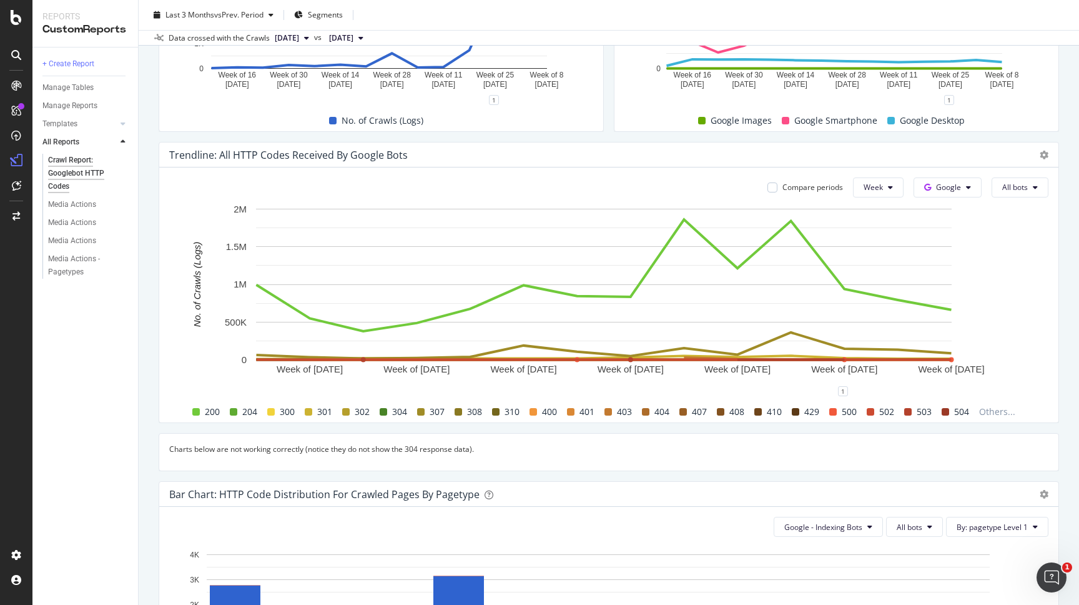
scroll to position [214, 0]
